Goal: Book appointment/travel/reservation

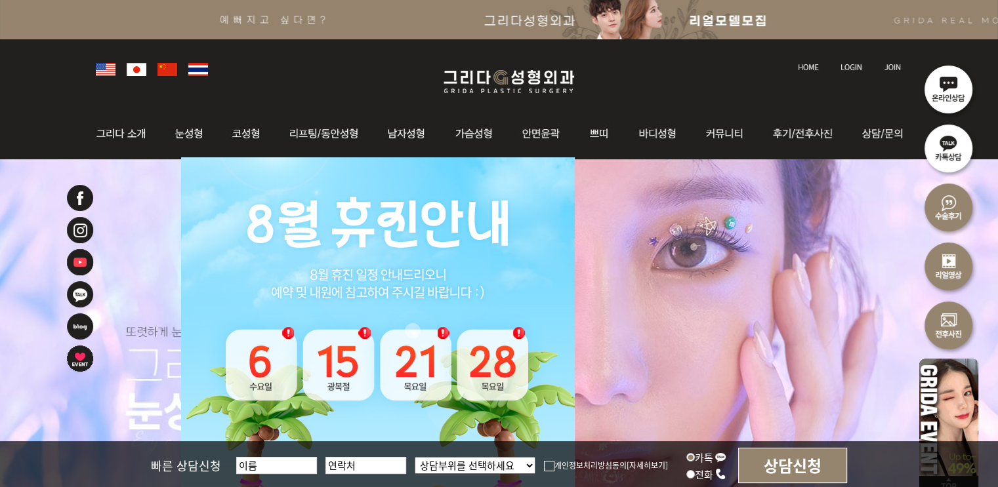
scroll to position [66, 0]
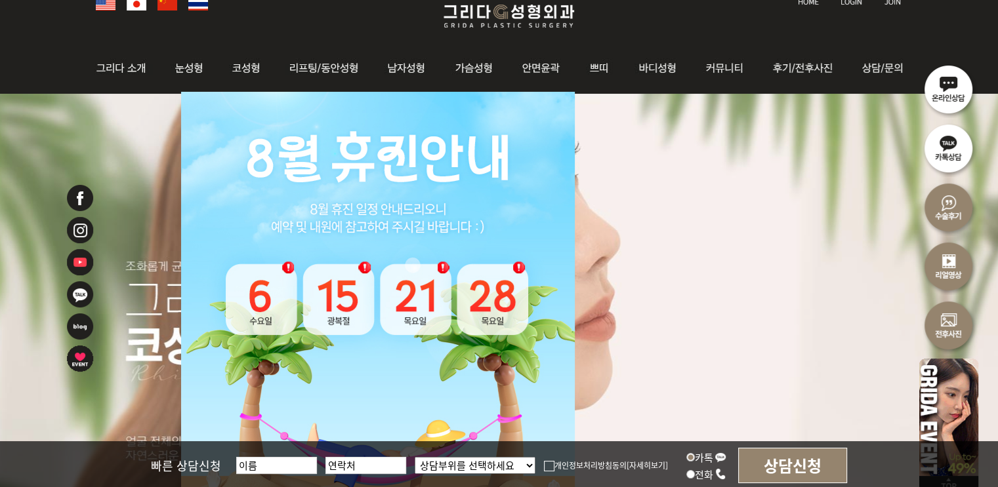
click at [947, 91] on img at bounding box center [948, 88] width 59 height 59
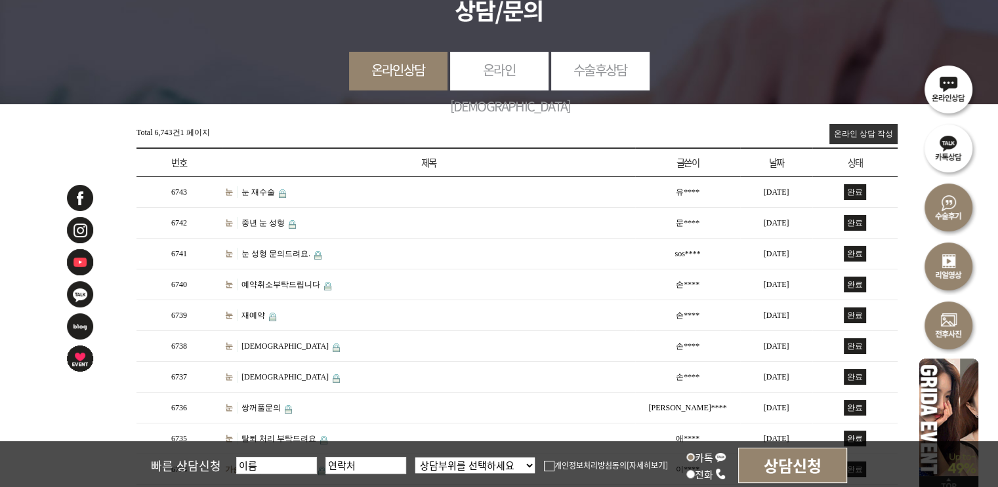
scroll to position [66, 0]
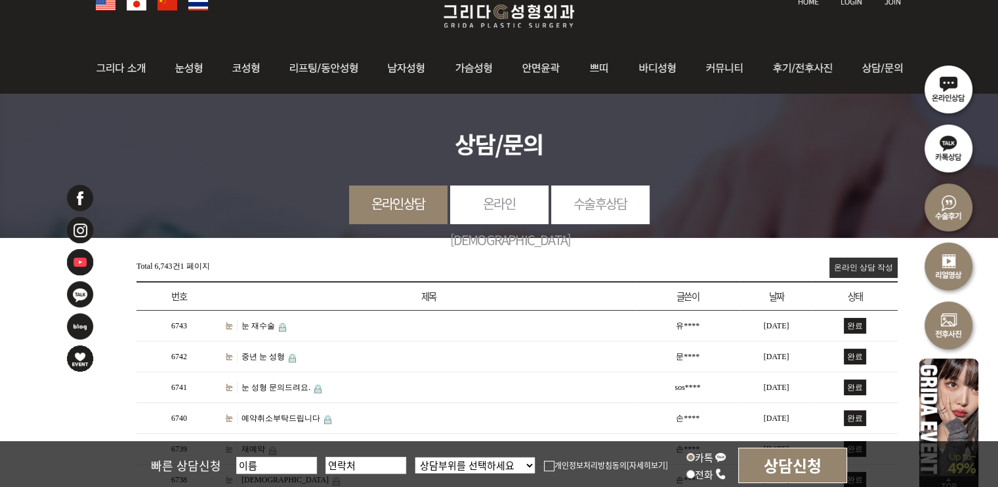
click at [511, 199] on link "온라인예약" at bounding box center [499, 222] width 98 height 72
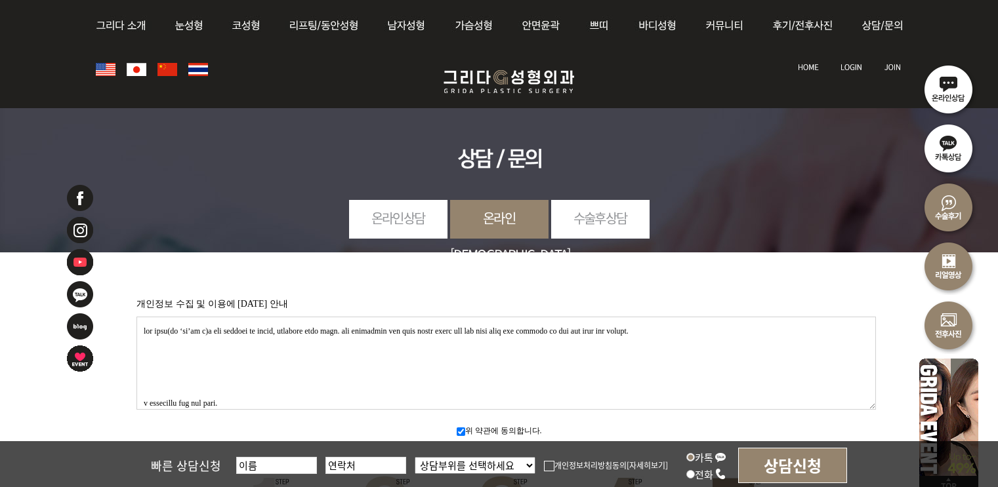
scroll to position [525, 0]
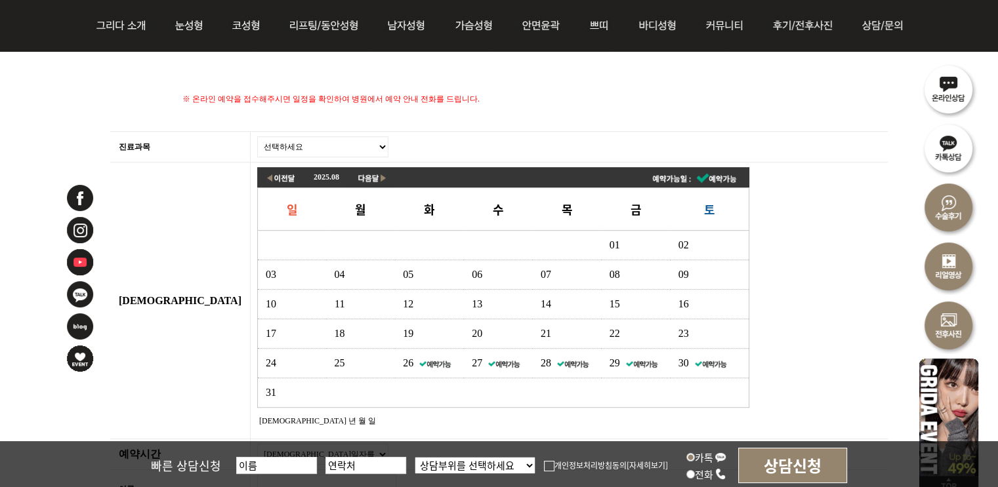
click at [257, 141] on select "선택하세요 눈 코 동안/리프팅 가슴성형 안면윤곽 피부/쁘띠 바디성형" at bounding box center [322, 146] width 131 height 21
select select "31"
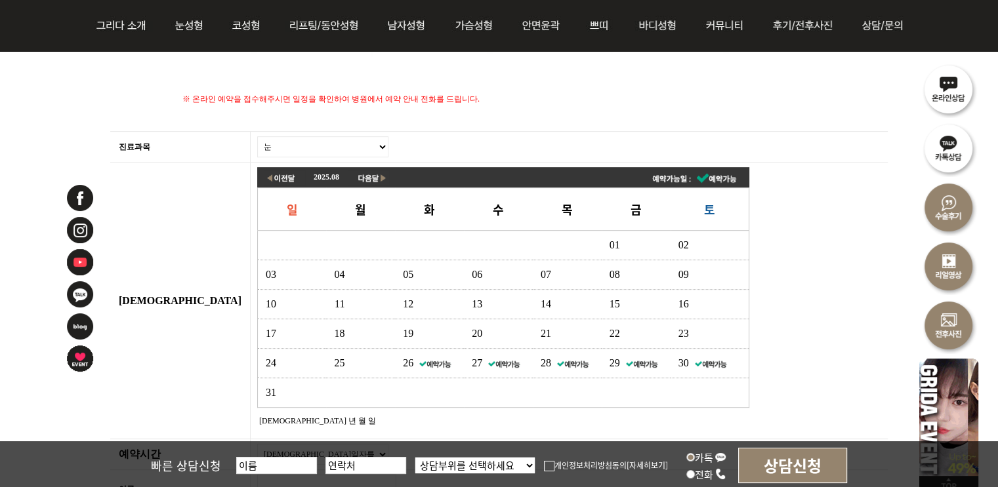
click at [257, 136] on select "선택하세요 눈 코 동안/리프팅 가슴성형 안면윤곽 피부/쁘띠 바디성형" at bounding box center [322, 146] width 131 height 21
click at [469, 357] on link "27" at bounding box center [494, 362] width 51 height 11
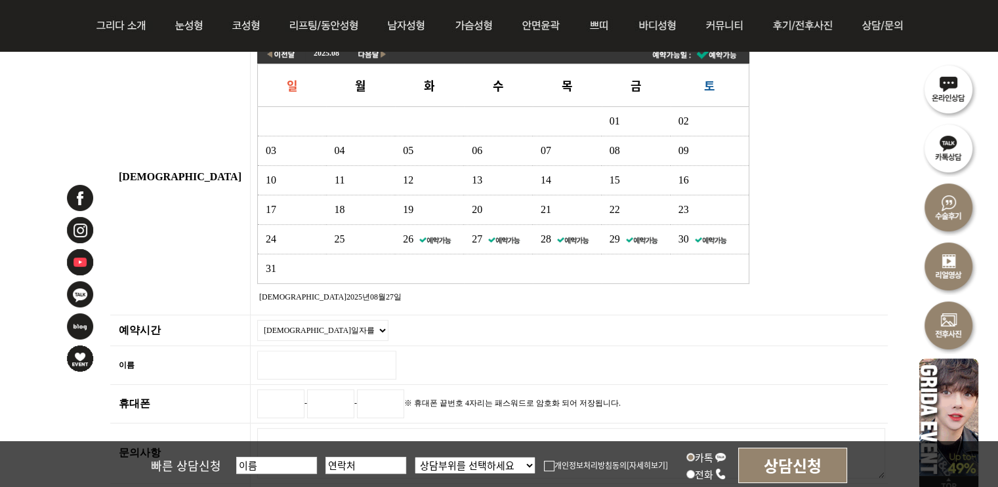
scroll to position [787, 0]
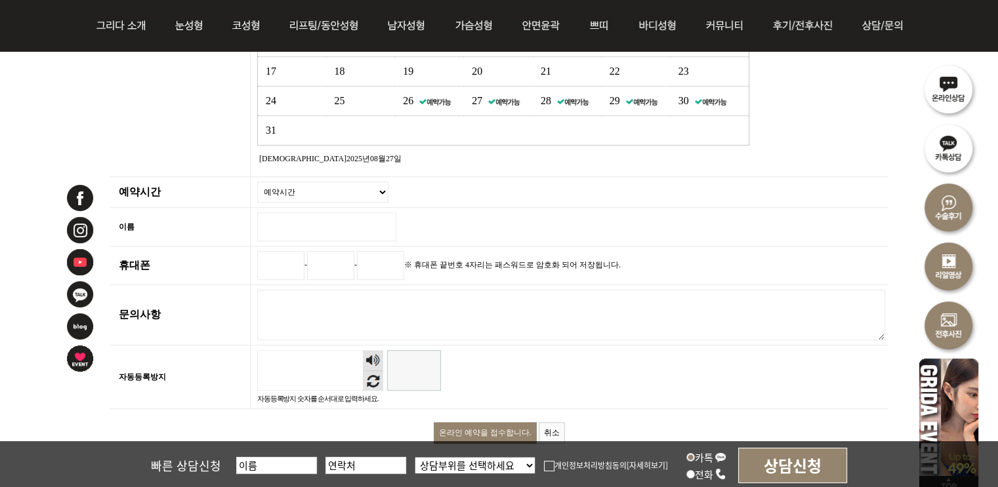
click at [257, 188] on select "예약시간 10 : 00 10 : 30 11 : 00 11 : 30 12 : 00 12 : 30 13 : 00 13 : 30 14 : 00 14…" at bounding box center [322, 192] width 131 height 21
select select "15:30"
click at [257, 182] on select "예약시간 10 : 00 10 : 30 11 : 00 11 : 30 12 : 00 12 : 30 13 : 00 13 : 30 14 : 00 14…" at bounding box center [322, 192] width 131 height 21
click at [257, 214] on input "이름 필수" at bounding box center [326, 226] width 139 height 29
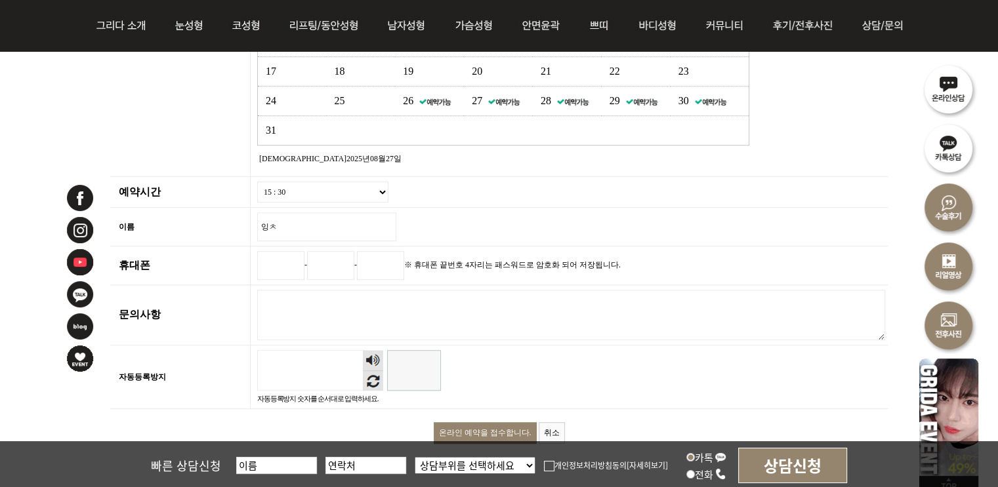
type input "잉"
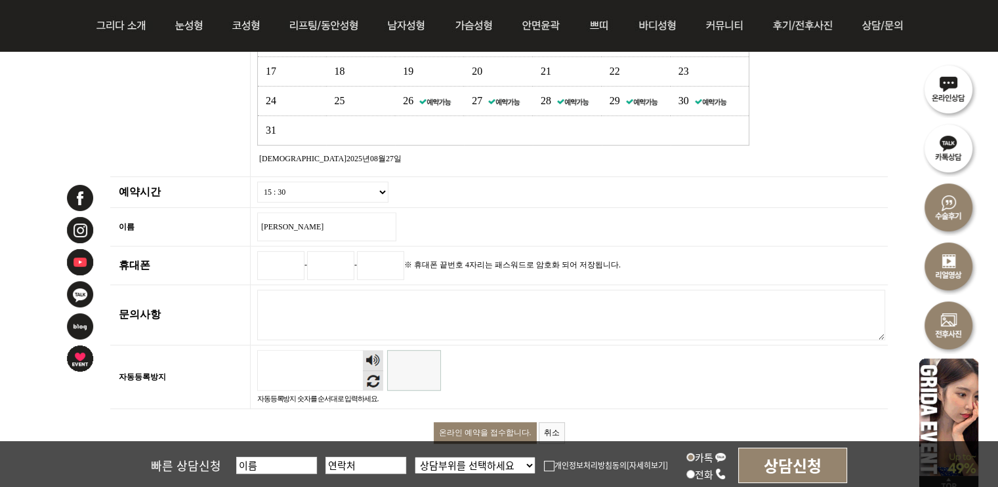
type input "이충환"
type input "010"
type input "8992"
type input "8394"
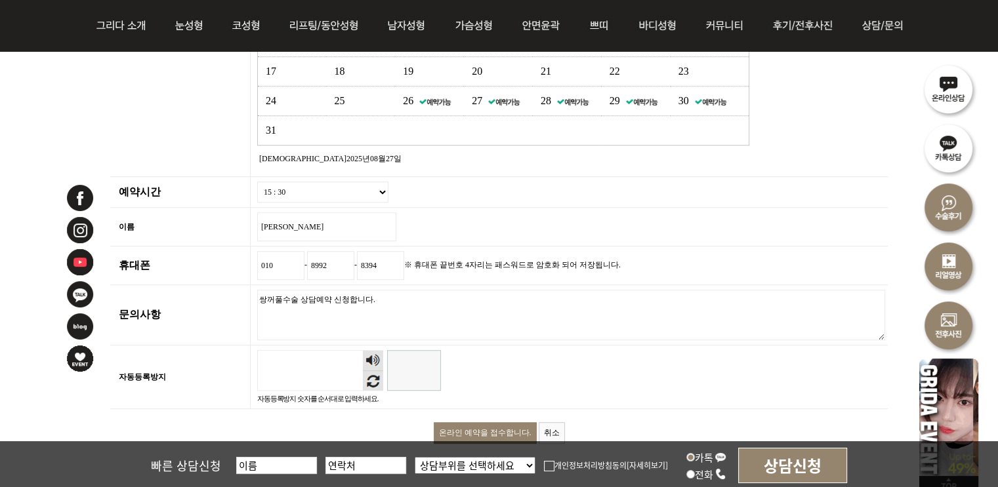
type textarea "쌍꺼풀수술 상담예약 신청합니다."
click at [367, 376] on td "자동등록방지 숫자음성듣기 새로고침 자동등록방지 숫자를 순서대로 입력하세요." at bounding box center [568, 378] width 637 height 64
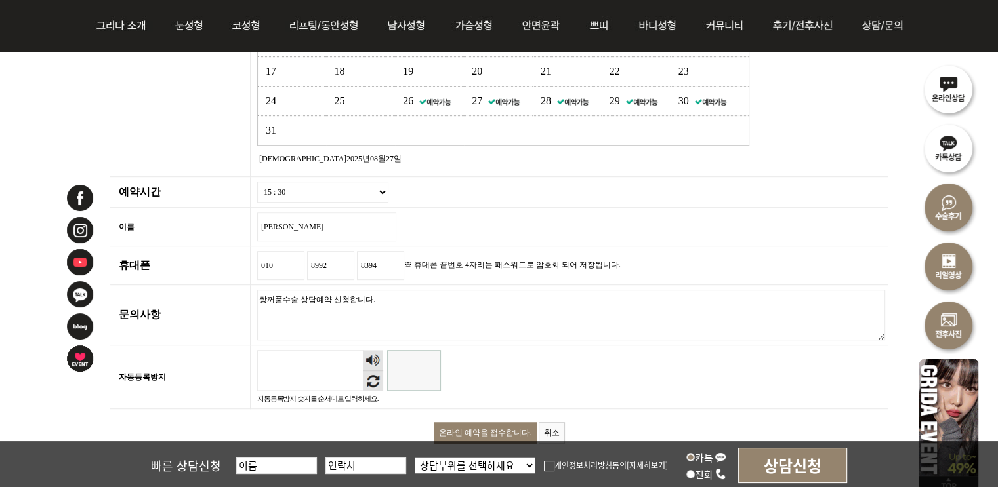
click at [387, 375] on input "자동등록방지" at bounding box center [414, 370] width 54 height 41
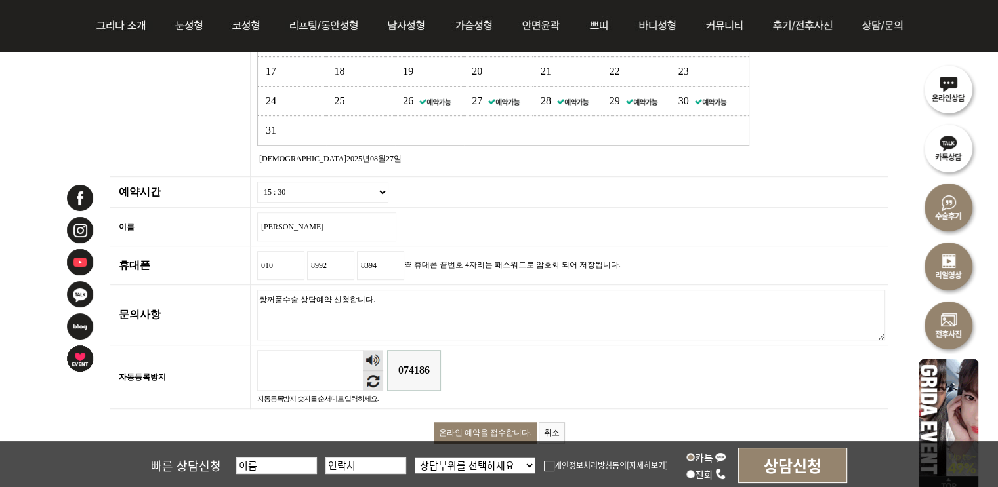
type input "074186"
click at [519, 425] on input "온라인 예약을 접수합니다." at bounding box center [485, 433] width 103 height 22
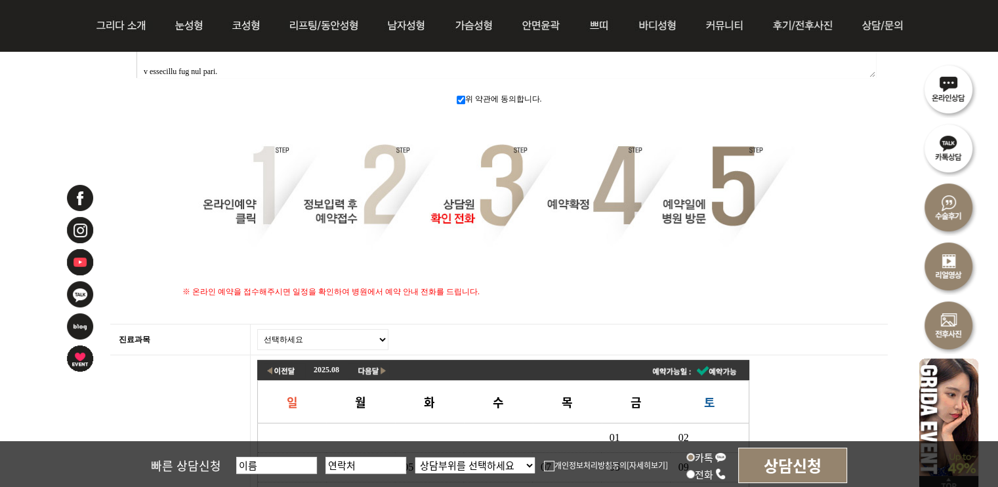
scroll to position [525, 0]
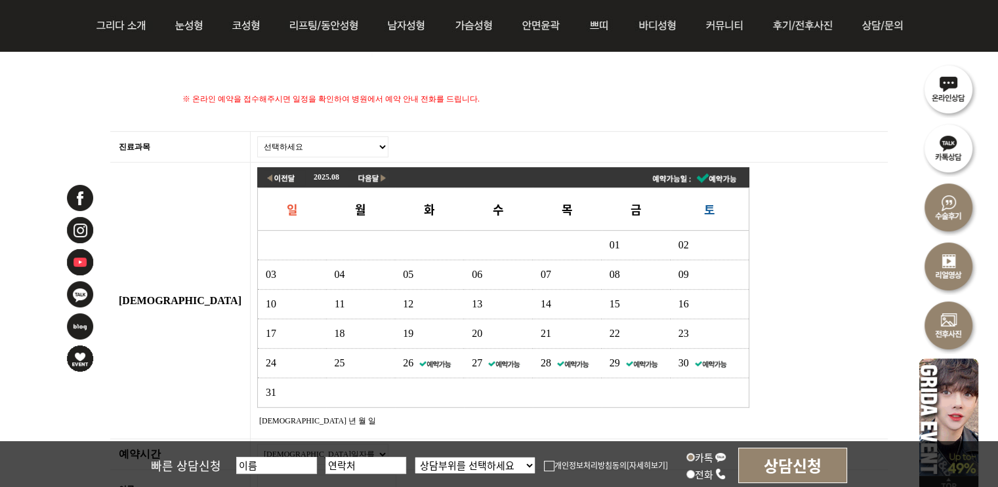
click at [257, 136] on select "선택하세요 눈 코 동안/리프팅 가슴성형 안면윤곽 피부/쁘띠 바디성형" at bounding box center [322, 146] width 131 height 21
select select "31"
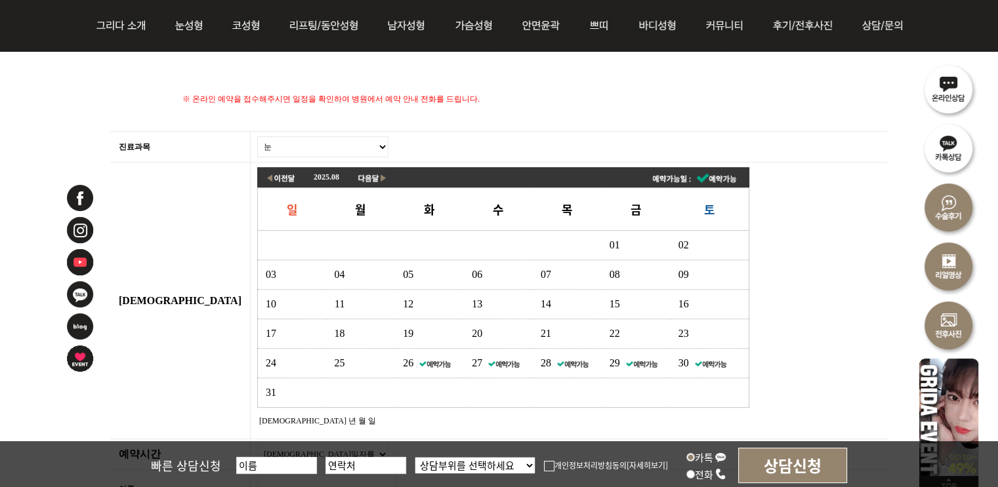
click at [257, 136] on select "선택하세요 눈 코 동안/리프팅 가슴성형 안면윤곽 피부/쁘띠 바디성형" at bounding box center [322, 146] width 131 height 21
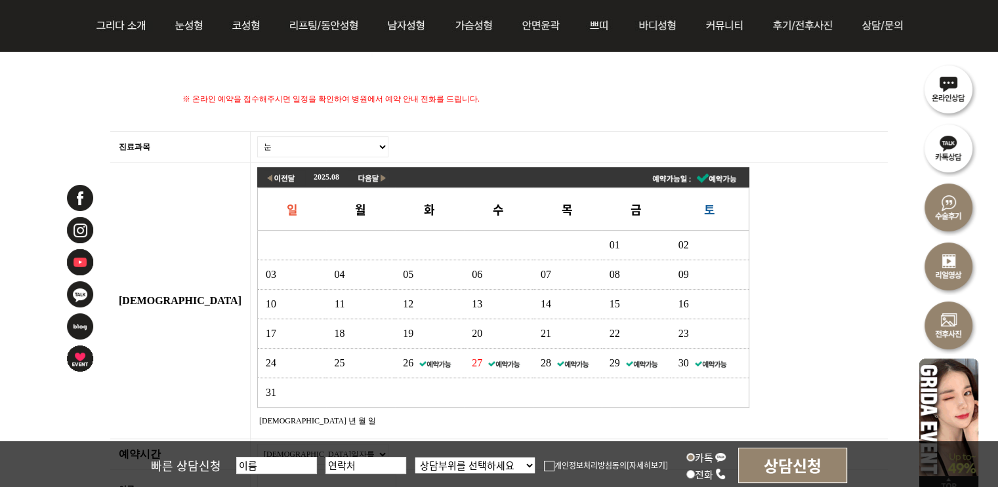
click at [487, 359] on img at bounding box center [503, 364] width 33 height 10
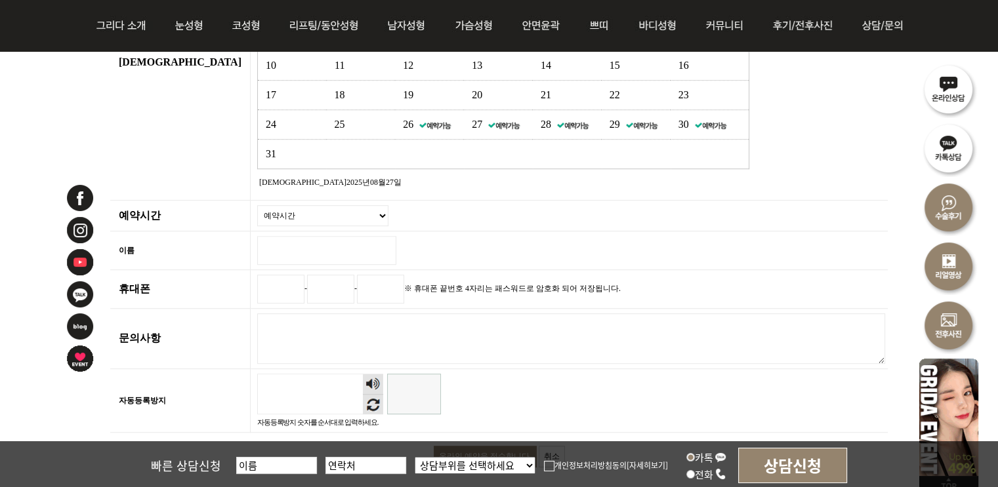
scroll to position [787, 0]
